Goal: Information Seeking & Learning: Find specific fact

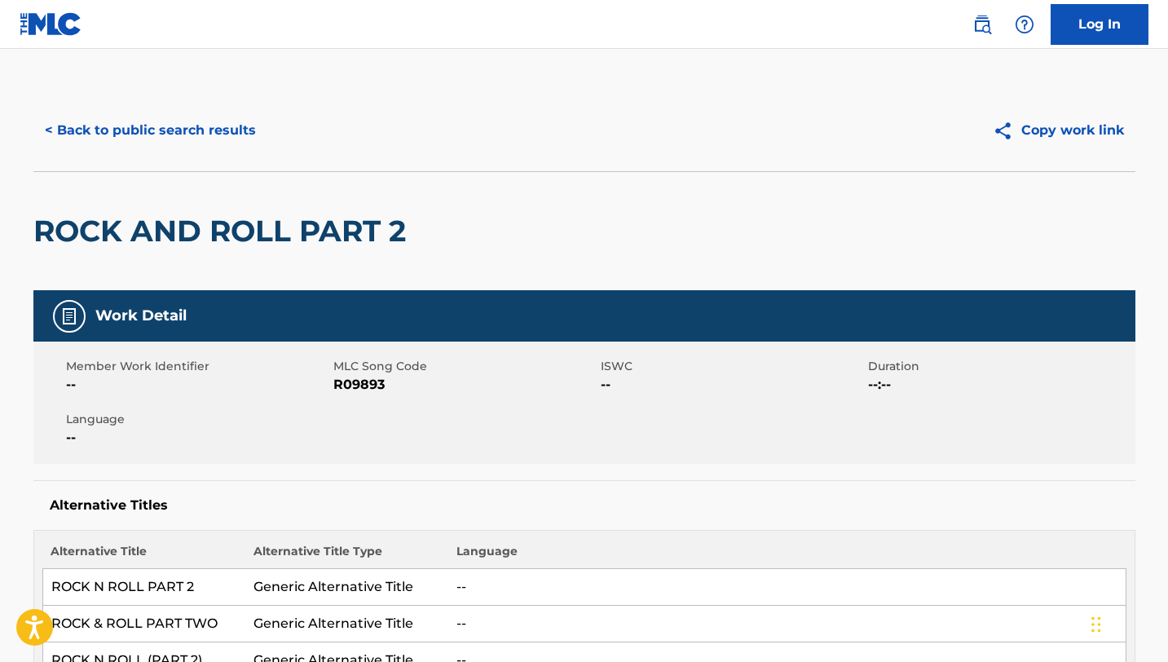
click at [178, 130] on button "< Back to public search results" at bounding box center [150, 130] width 234 height 41
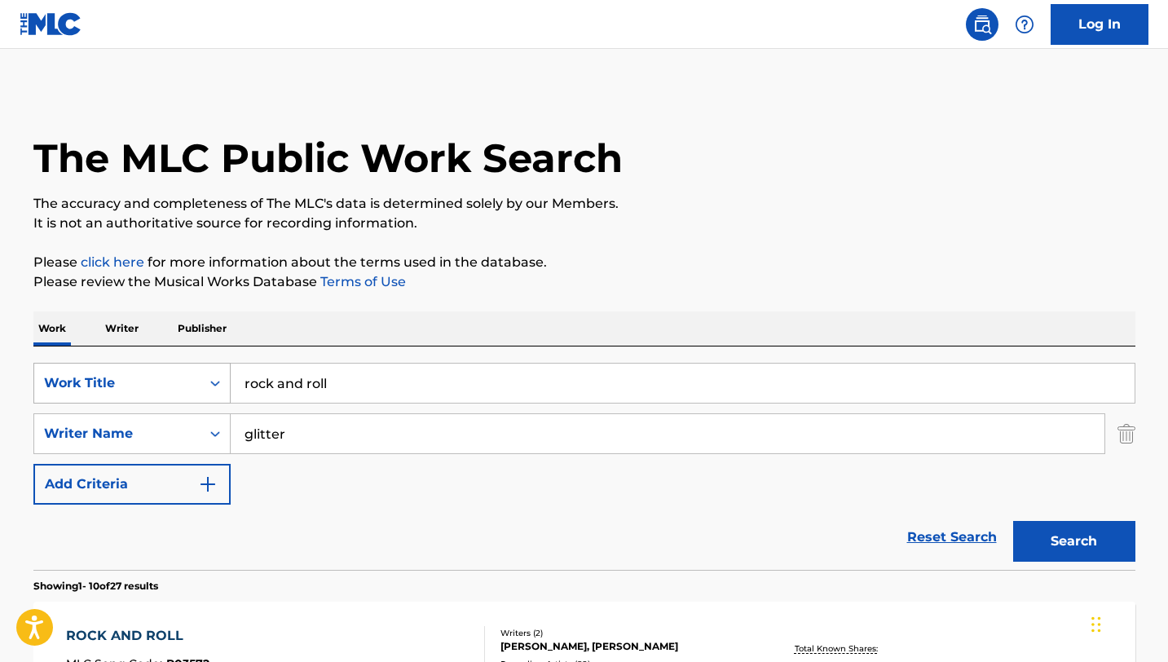
click at [176, 392] on div "Work Title" at bounding box center [117, 383] width 147 height 20
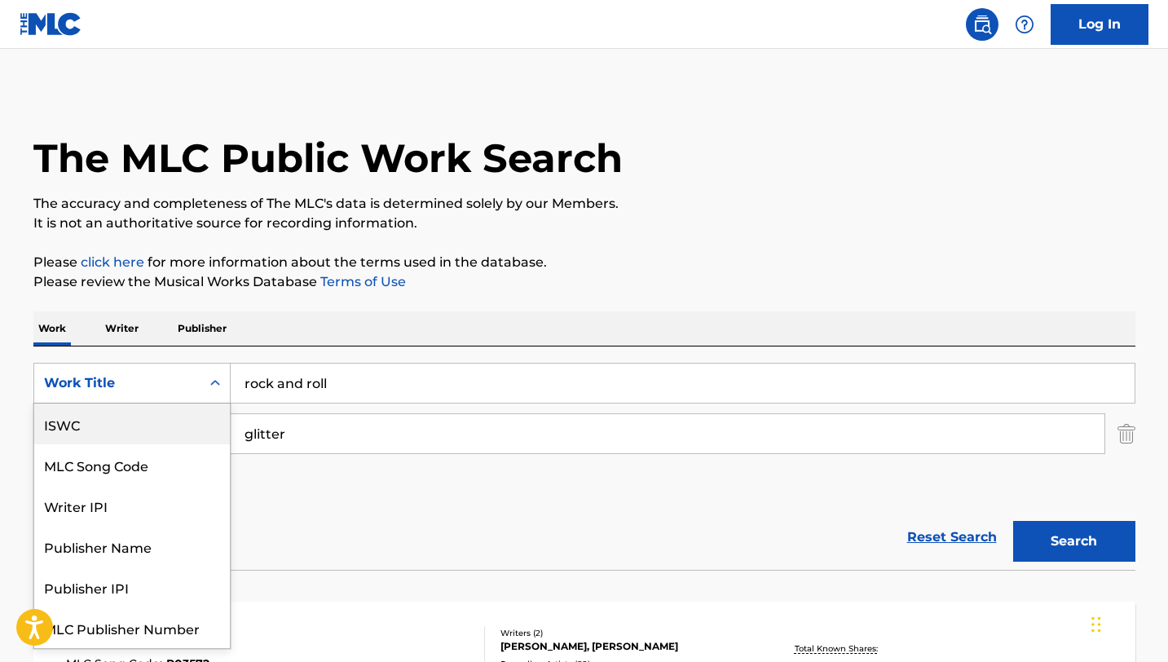
click at [139, 413] on div "ISWC" at bounding box center [132, 423] width 196 height 41
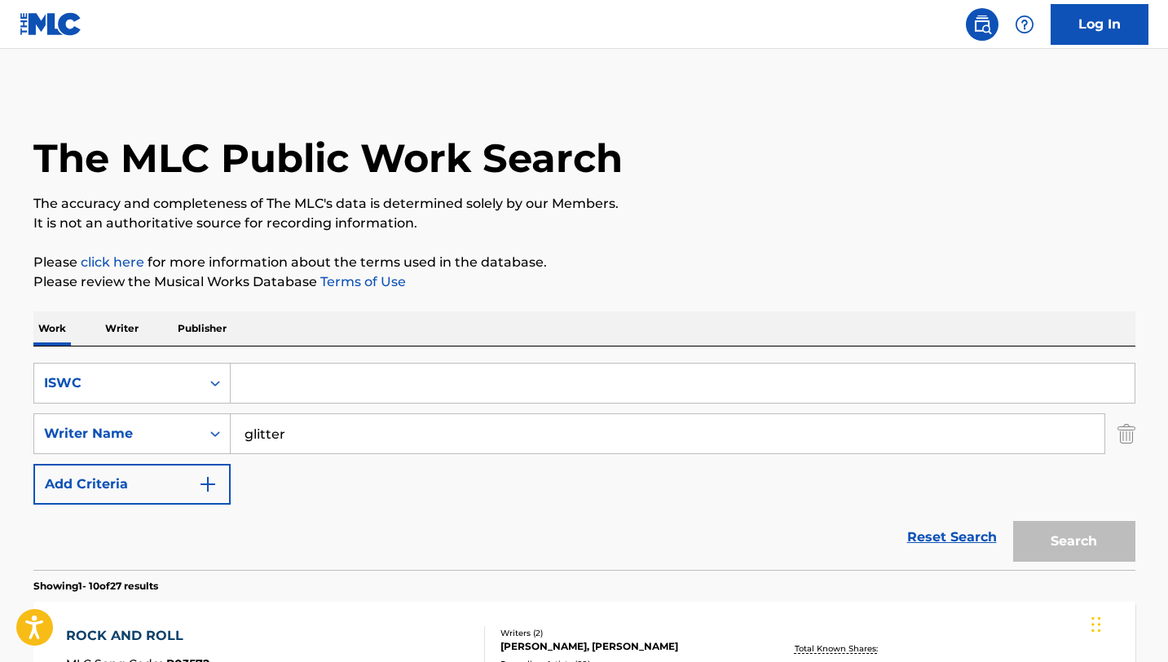
click at [328, 380] on input "Search Form" at bounding box center [683, 382] width 904 height 39
paste input "T-703.265.247-6"
type input "T-703.265.247-6"
drag, startPoint x: 355, startPoint y: 446, endPoint x: 134, endPoint y: 408, distance: 224.1
click at [134, 408] on div "SearchWithCriteria527373f5-dca9-49e4-9e71-634bac2232cd ISWC T-703.265.247-6 Sea…" at bounding box center [584, 434] width 1102 height 142
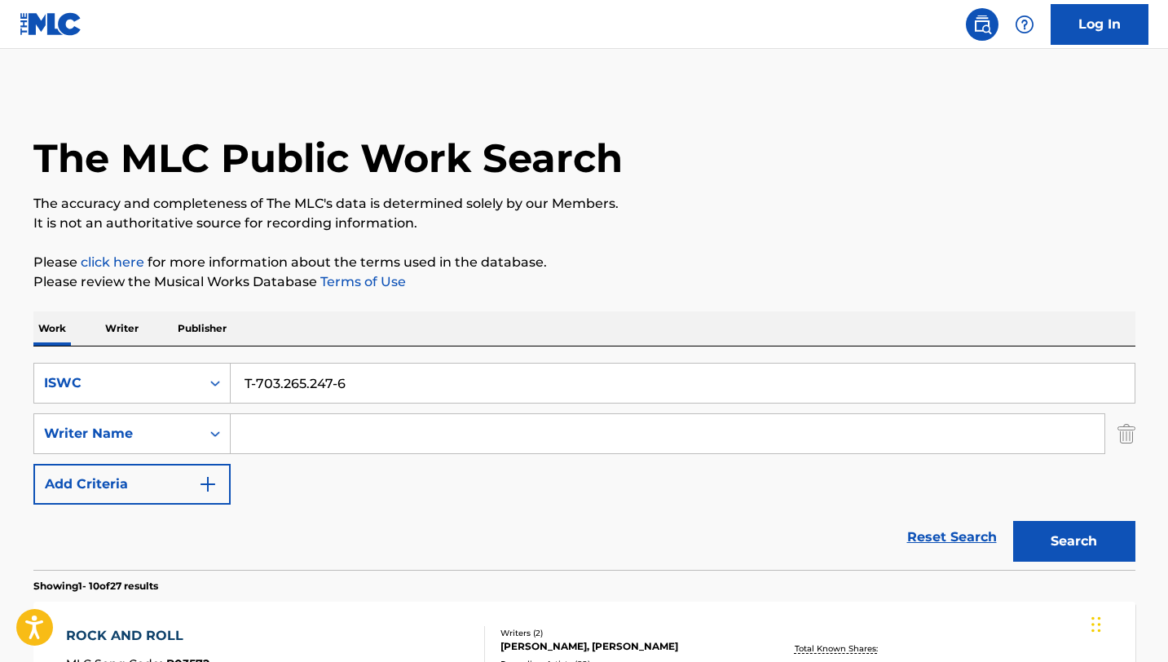
click at [1013, 521] on button "Search" at bounding box center [1074, 541] width 122 height 41
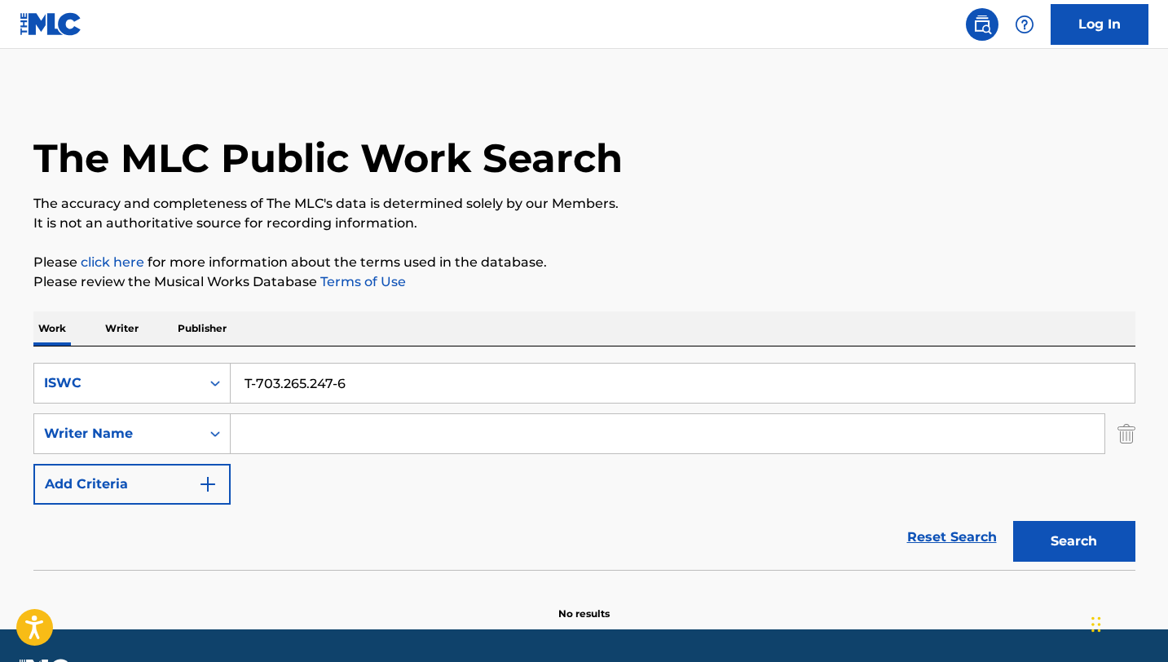
scroll to position [46, 0]
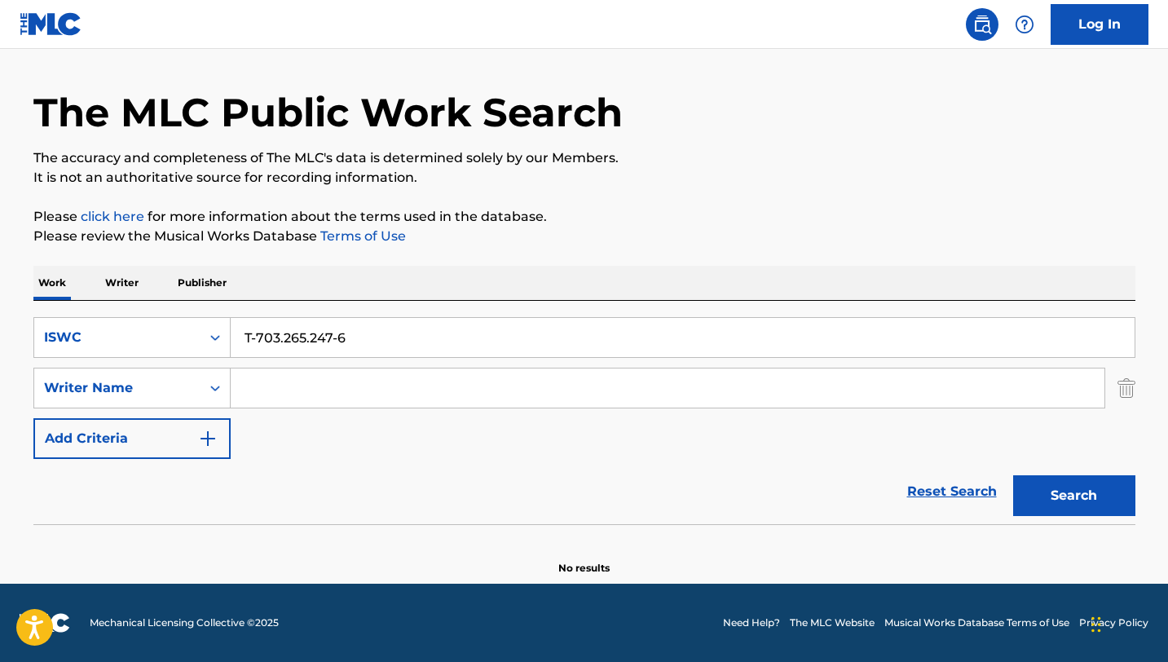
drag, startPoint x: 398, startPoint y: 335, endPoint x: 154, endPoint y: 311, distance: 245.6
click at [154, 311] on div "SearchWithCriteria527373f5-dca9-49e4-9e71-634bac2232cd ISWC T-703.265.247-6 Sea…" at bounding box center [584, 412] width 1102 height 223
type input "S.O.S"
click at [170, 389] on div "Writer Name" at bounding box center [117, 388] width 147 height 20
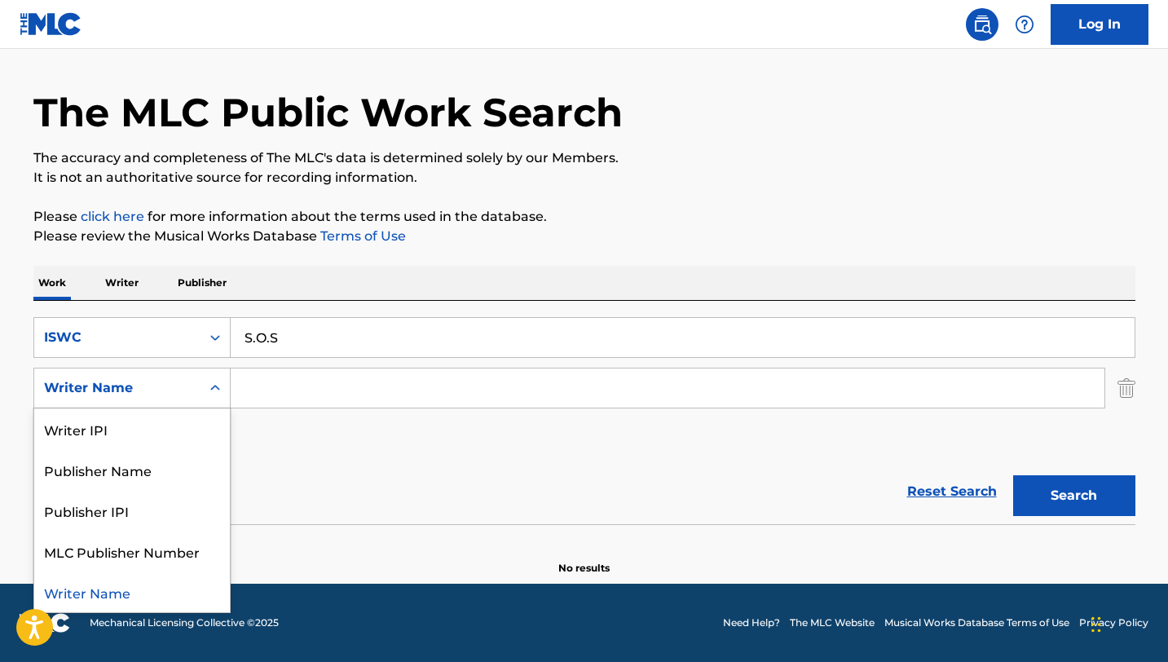
click at [87, 596] on div "Writer Name" at bounding box center [132, 591] width 196 height 41
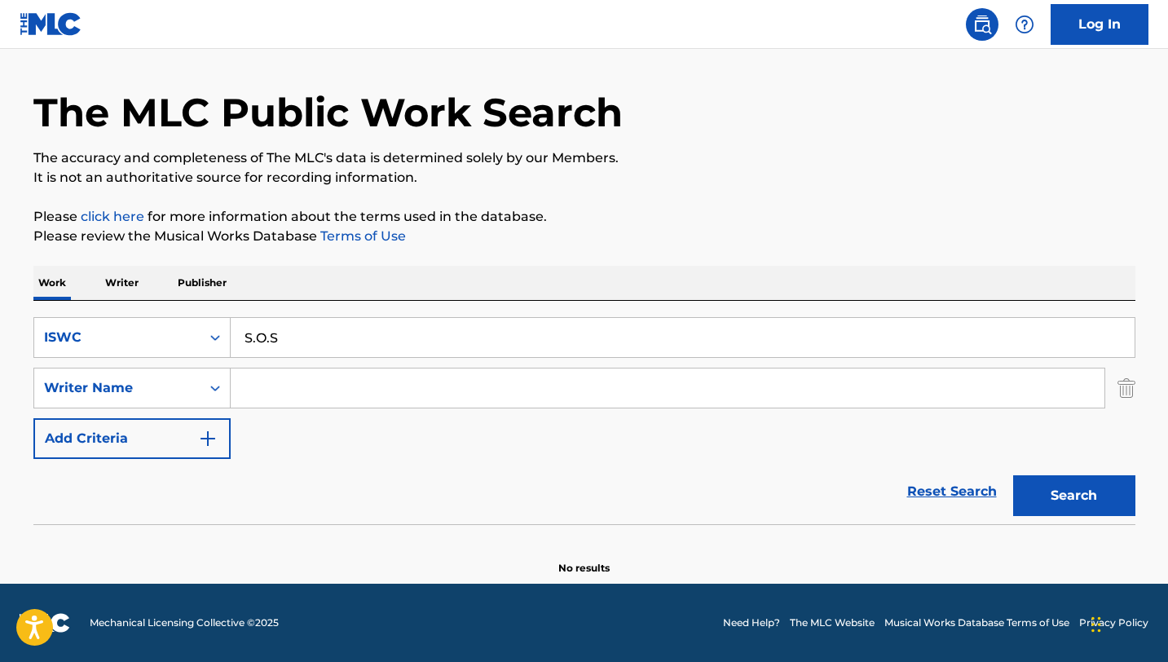
click at [306, 401] on input "Search Form" at bounding box center [667, 387] width 873 height 39
paste input "[PERSON_NAME]"
type input "[PERSON_NAME]"
click at [1013, 475] on button "Search" at bounding box center [1074, 495] width 122 height 41
